Goal: Task Accomplishment & Management: Manage account settings

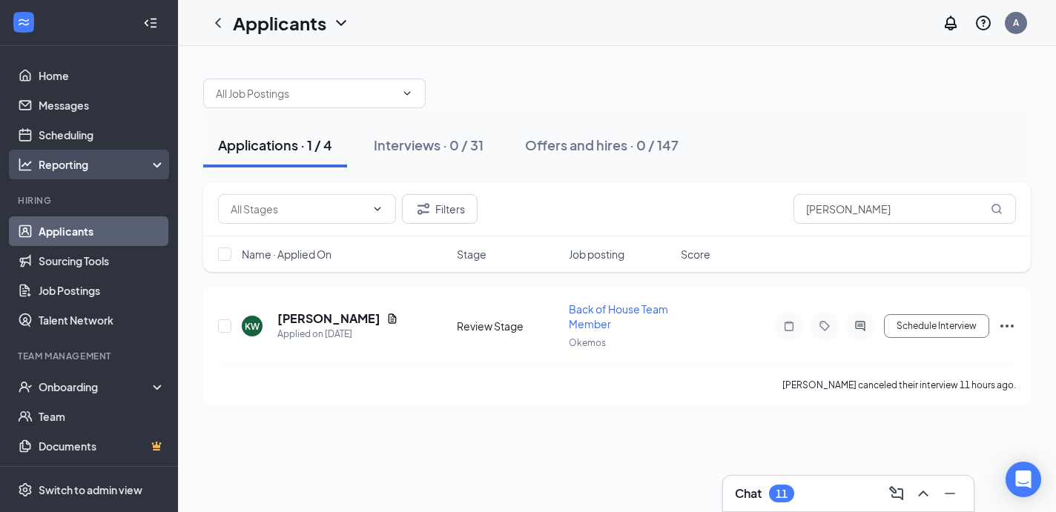
click at [88, 152] on div "Reporting" at bounding box center [89, 165] width 178 height 30
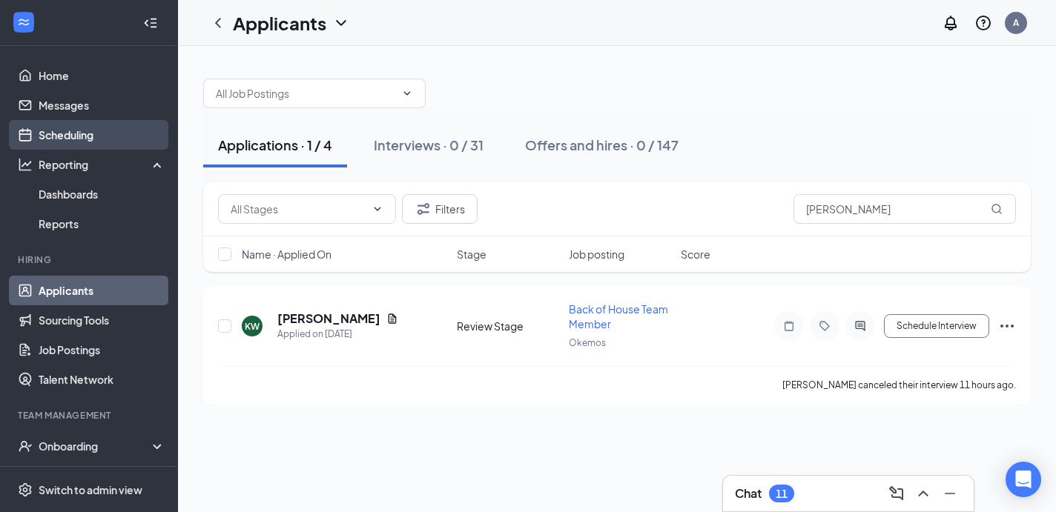
click at [97, 130] on link "Scheduling" at bounding box center [102, 135] width 127 height 30
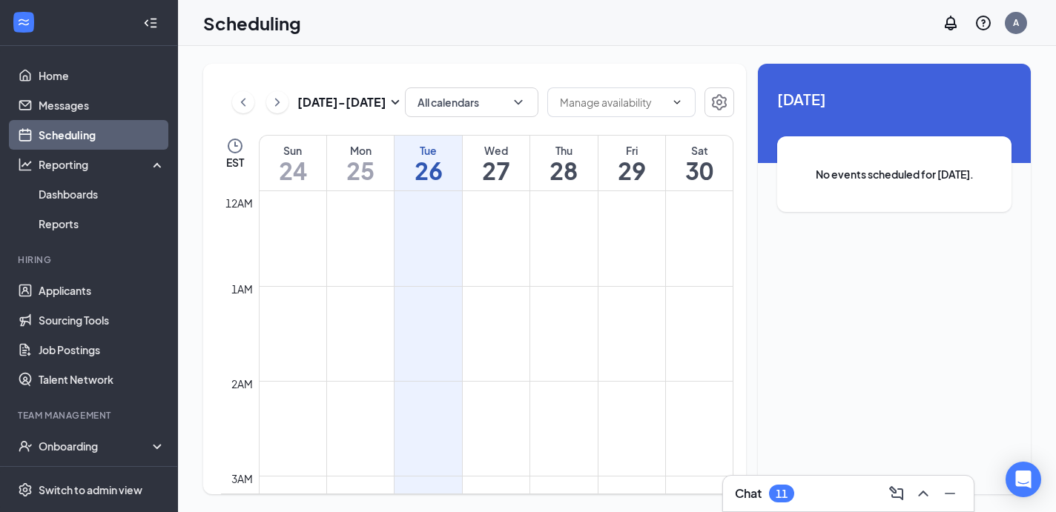
scroll to position [729, 0]
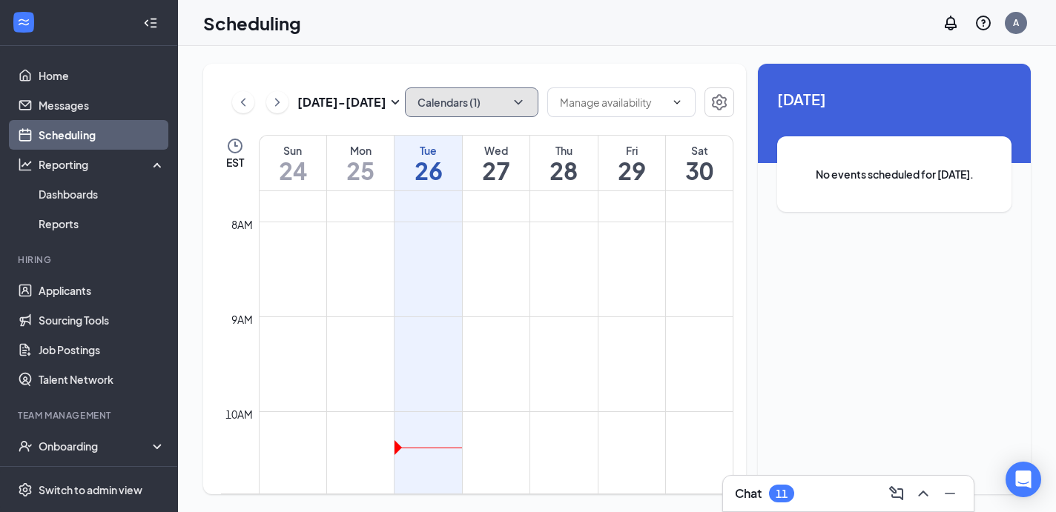
click at [516, 99] on icon "ChevronDown" at bounding box center [518, 102] width 15 height 15
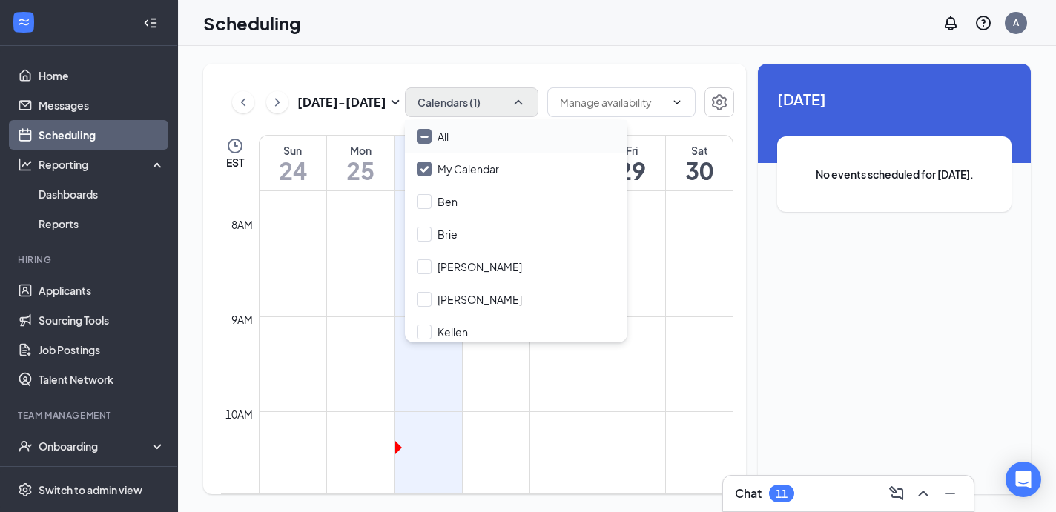
click at [457, 138] on div "All" at bounding box center [516, 136] width 222 height 33
checkbox input "true"
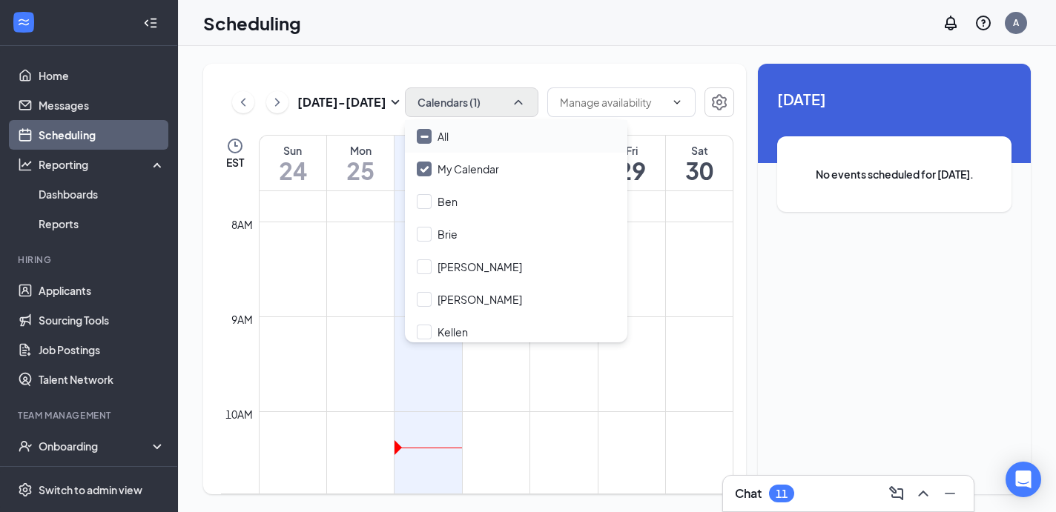
checkbox input "true"
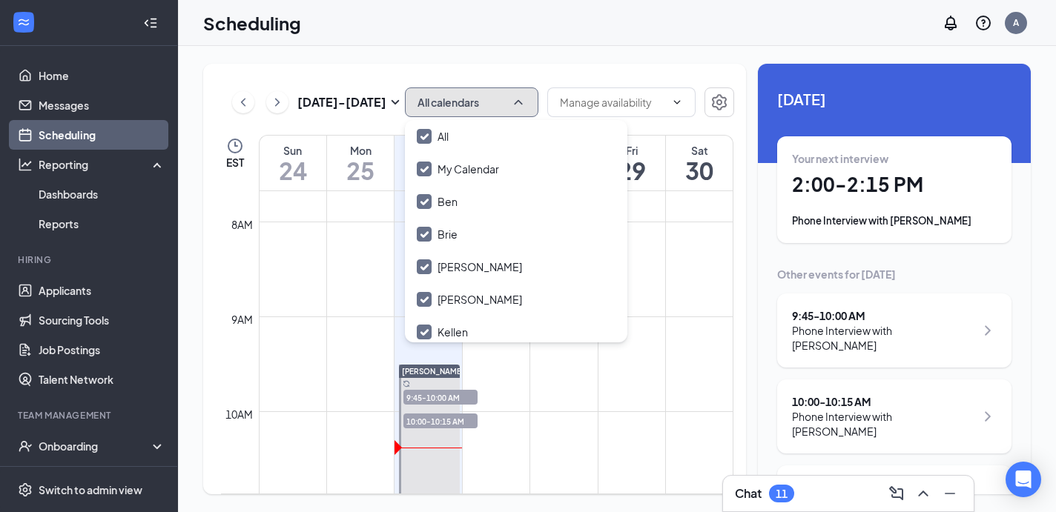
click at [494, 88] on button "All calendars" at bounding box center [471, 102] width 133 height 30
